Goal: Transaction & Acquisition: Download file/media

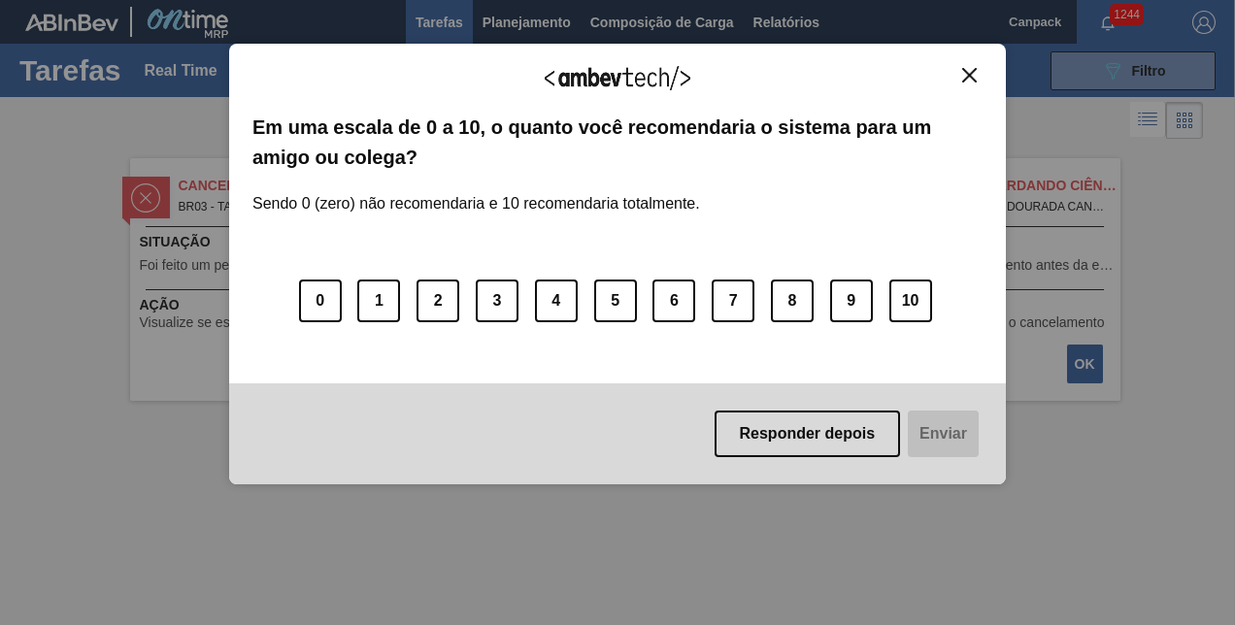
click at [967, 64] on div "Agradecemos seu feedback! Em uma escala de 0 a 10, o quanto você recomendaria o…" at bounding box center [617, 264] width 777 height 441
click at [967, 70] on img "Close" at bounding box center [969, 75] width 15 height 15
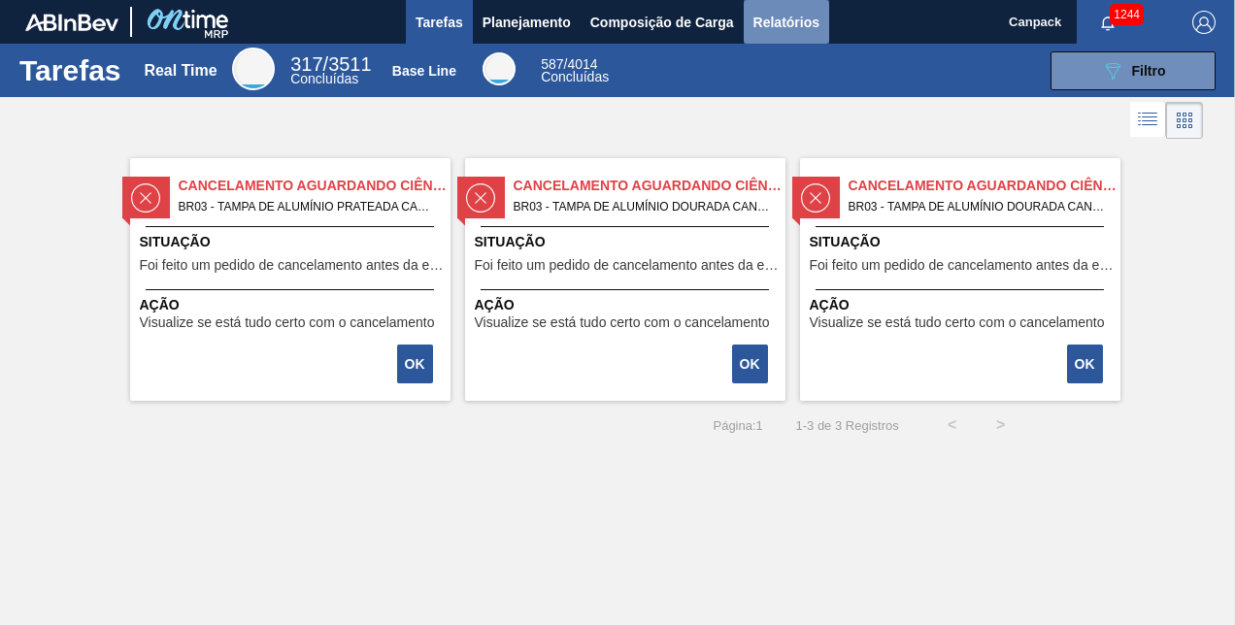
click at [786, 21] on span "Relatórios" at bounding box center [786, 22] width 66 height 23
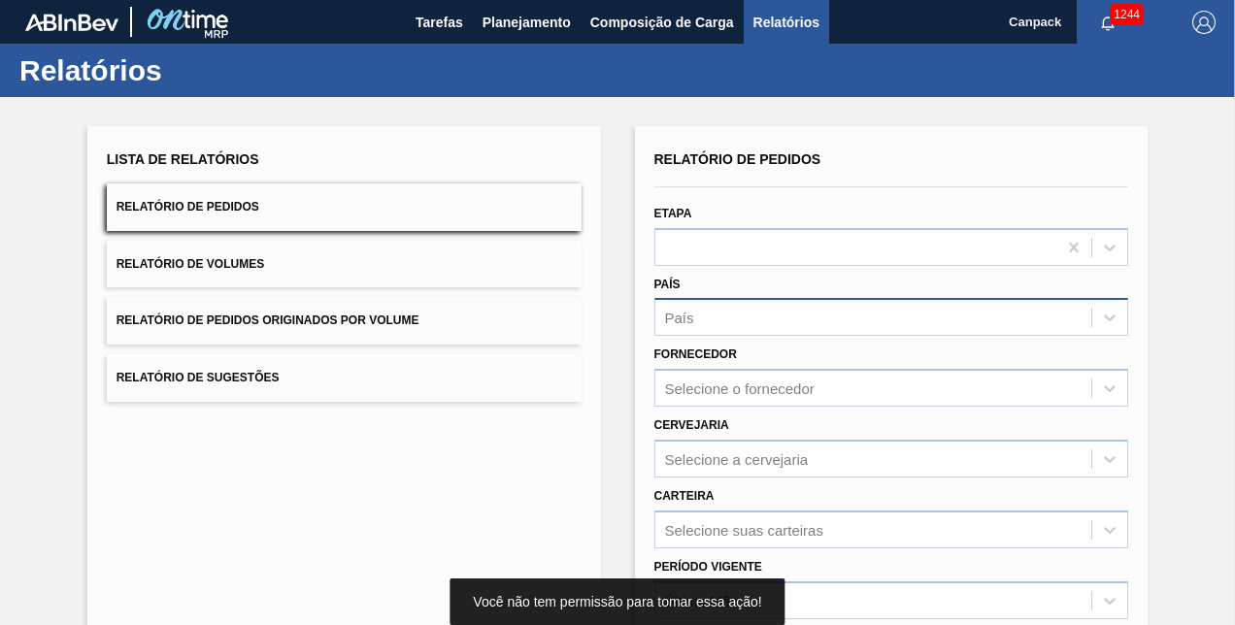
scroll to position [272, 0]
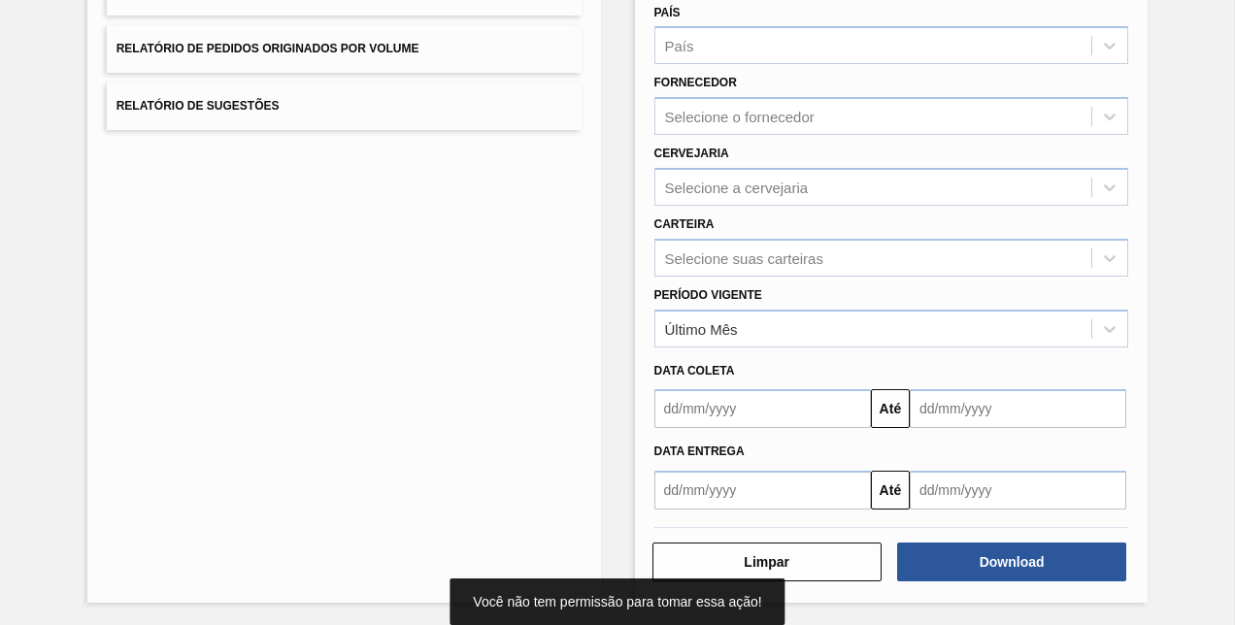
click at [753, 412] on input "text" at bounding box center [762, 408] width 217 height 39
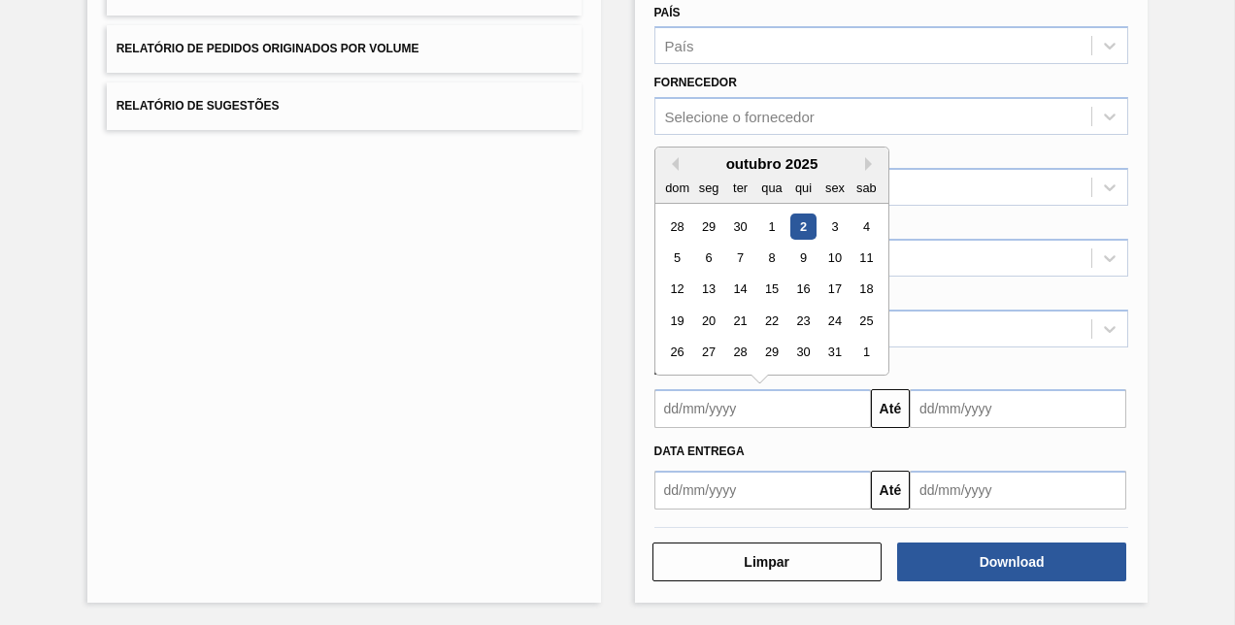
click at [804, 227] on div "2" at bounding box center [802, 227] width 26 height 26
type input "[DATE]"
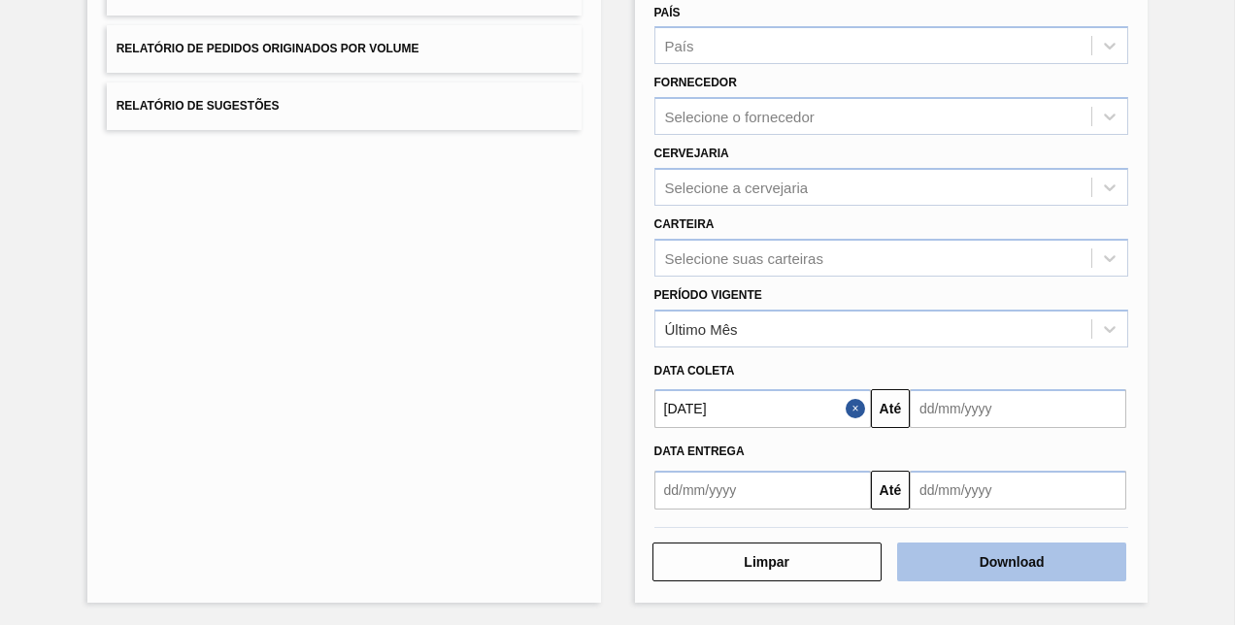
click at [985, 559] on button "Download" at bounding box center [1011, 562] width 229 height 39
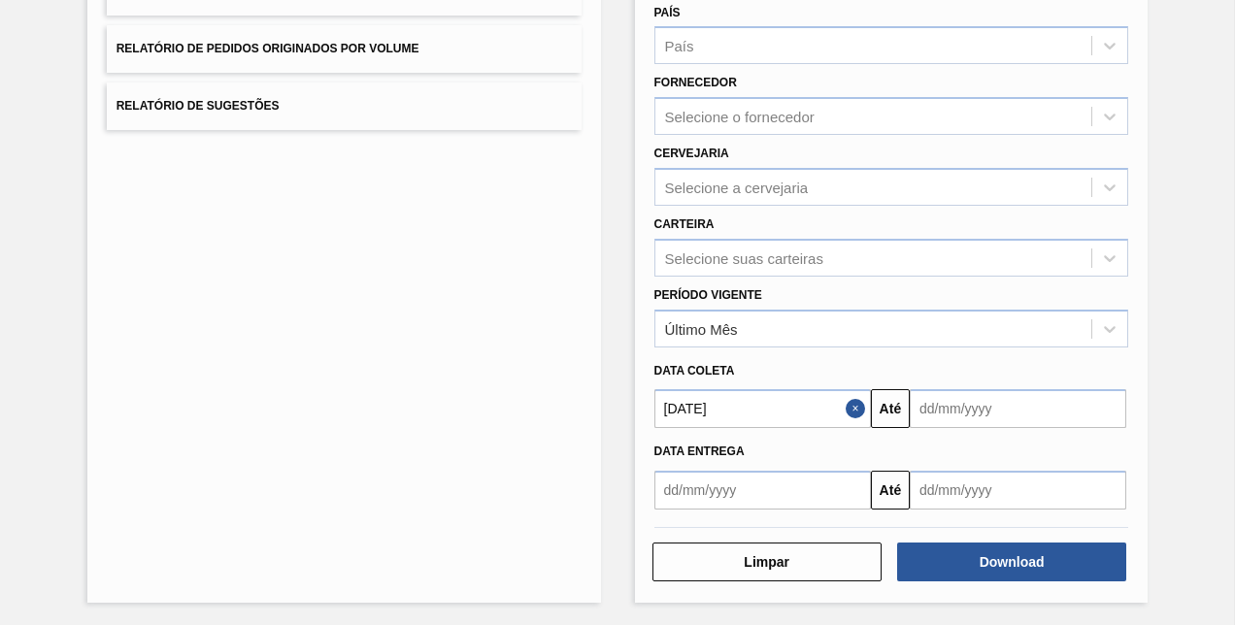
scroll to position [0, 0]
